Goal: Information Seeking & Learning: Learn about a topic

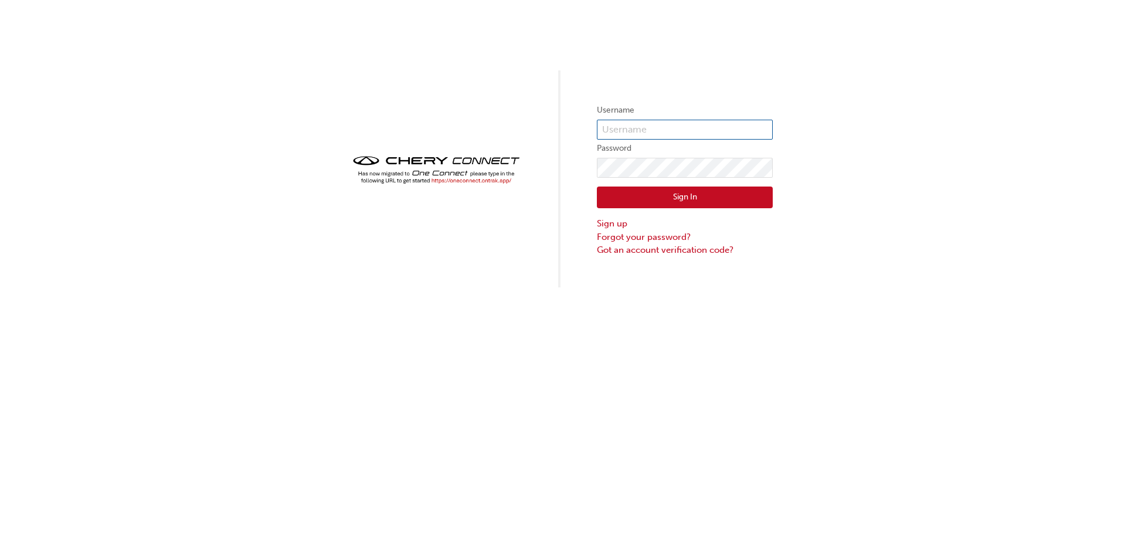
type input "CHAU1481"
click at [676, 202] on button "Sign In" at bounding box center [685, 197] width 176 height 22
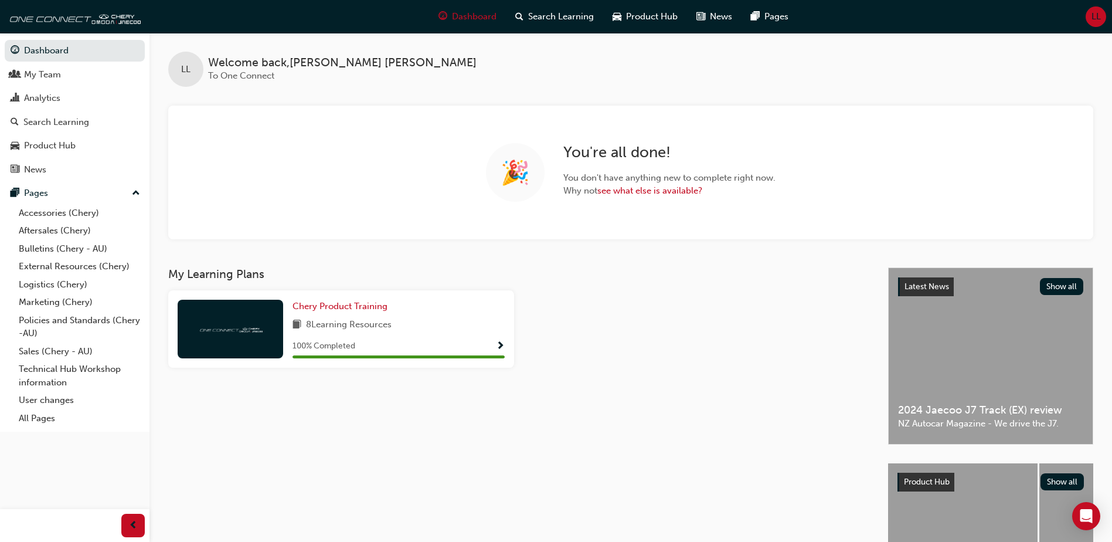
click at [748, 397] on div "My Learning Plans Chery Product Training 8 Learning Resources 100 % Completed" at bounding box center [528, 448] width 720 height 363
click at [49, 420] on link "All Pages" at bounding box center [79, 418] width 131 height 18
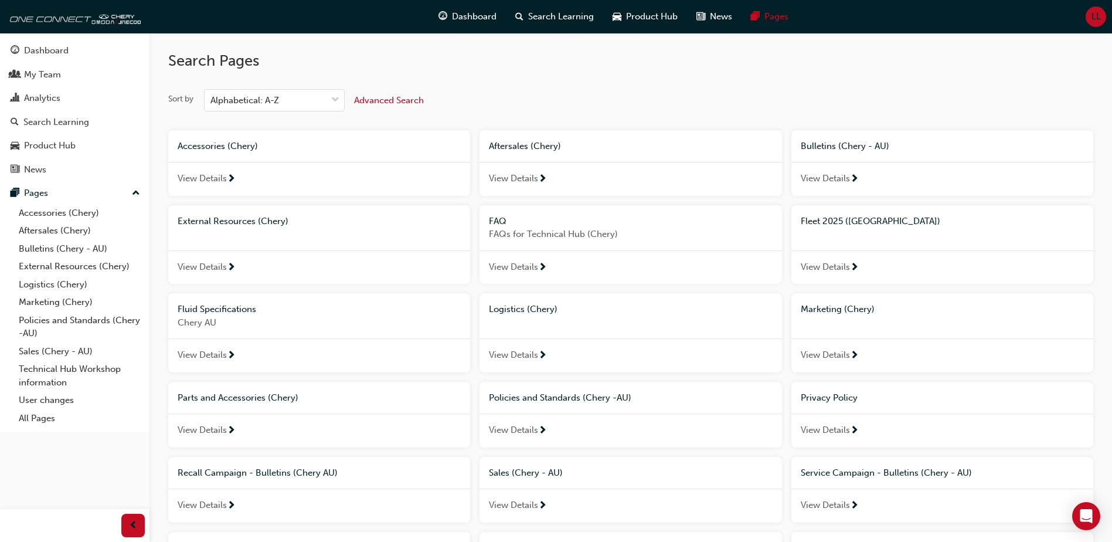
click at [837, 270] on span "View Details" at bounding box center [825, 266] width 49 height 13
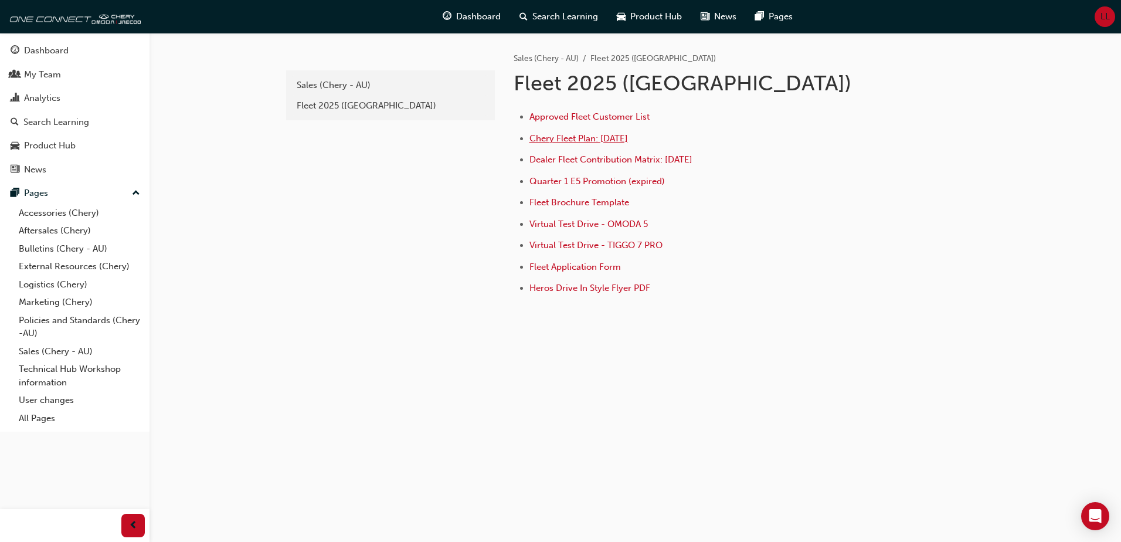
click at [582, 140] on span "Chery Fleet Plan: Jan 2025" at bounding box center [578, 138] width 98 height 11
click at [562, 137] on span "Chery Fleet Plan: Jan 2025" at bounding box center [578, 138] width 98 height 11
click at [602, 139] on span "Chery Fleet Plan: Jan 2025" at bounding box center [578, 138] width 98 height 11
click at [327, 107] on div "Fleet 2025 (Chery)" at bounding box center [391, 105] width 188 height 13
click at [578, 162] on span "Dealer Fleet Contribution Matrix: July 2025" at bounding box center [610, 159] width 163 height 11
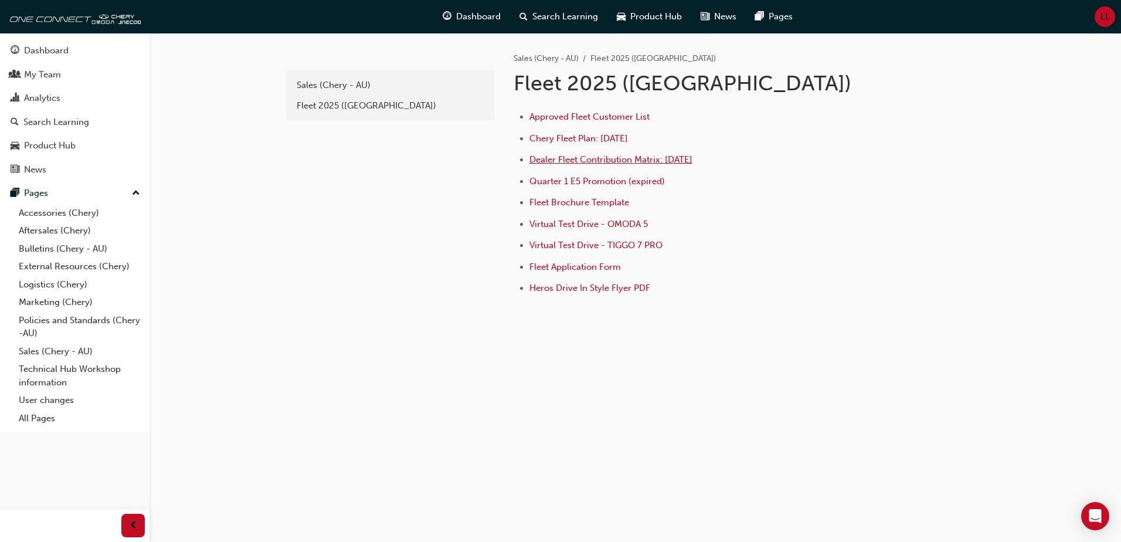
click at [586, 161] on span "Dealer Fleet Contribution Matrix: July 2025" at bounding box center [610, 159] width 163 height 11
click at [641, 158] on span "Dealer Fleet Contribution Matrix: July 2025" at bounding box center [610, 159] width 163 height 11
click at [584, 136] on span "Chery Fleet Plan: Jan 2025" at bounding box center [578, 138] width 98 height 11
click at [593, 157] on span "Dealer Fleet Contribution Matrix: July 2025" at bounding box center [610, 159] width 163 height 11
click at [1100, 515] on icon "Open Intercom Messenger" at bounding box center [1094, 515] width 13 height 15
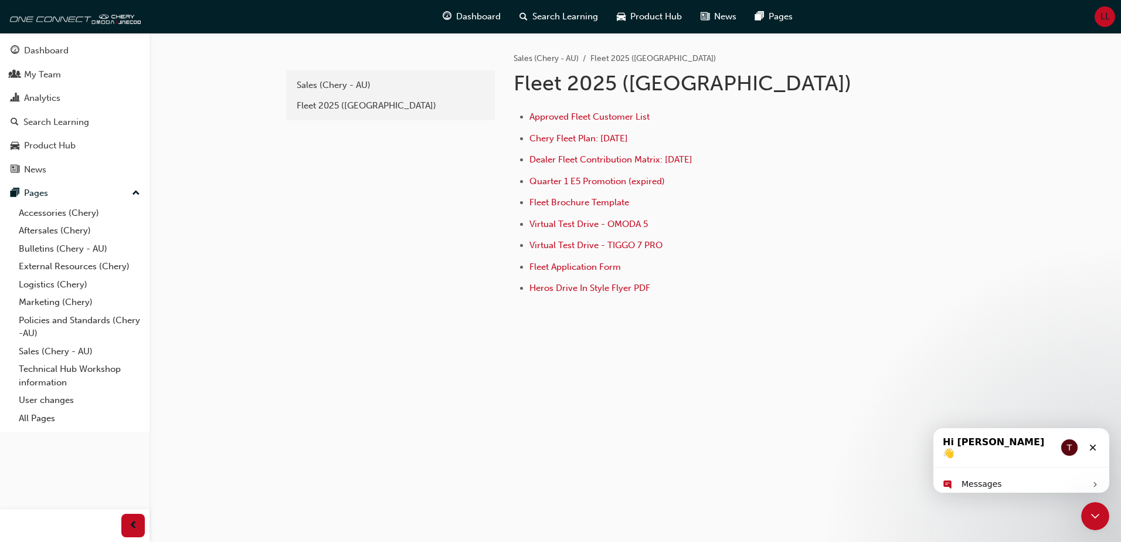
click at [846, 364] on div "33e7f17e-b072-4a87-8445-9bbad915c39b Sales (Chery - AU) Fleet 2025 (Chery) Sale…" at bounding box center [635, 207] width 703 height 349
